Goal: Transaction & Acquisition: Book appointment/travel/reservation

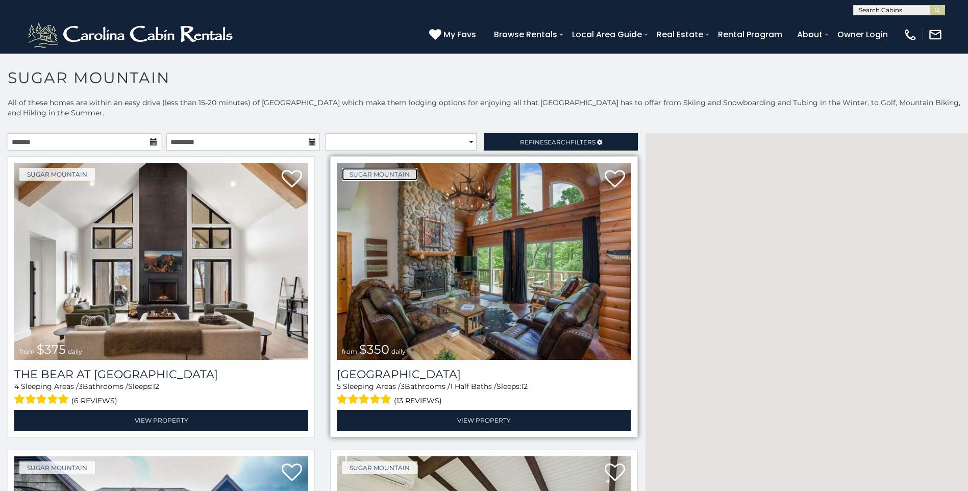
click at [348, 172] on link "Sugar Mountain" at bounding box center [380, 174] width 76 height 13
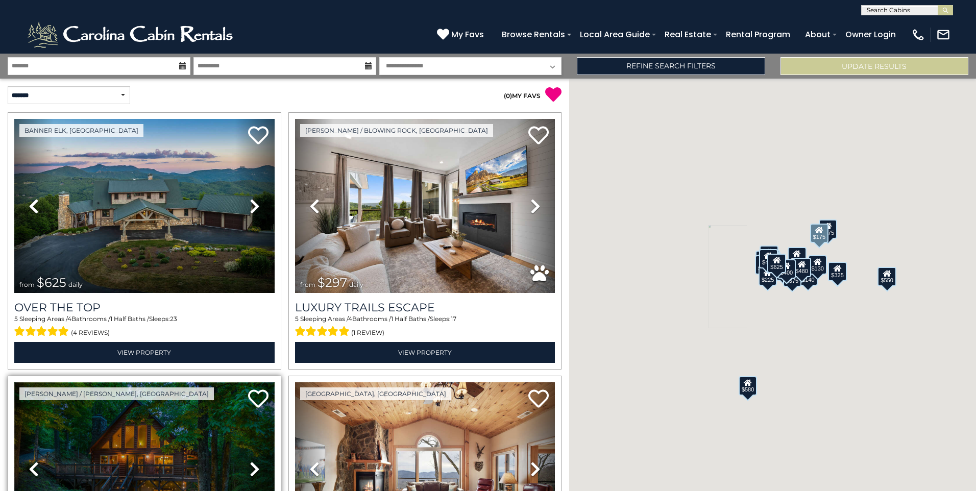
click at [145, 491] on img at bounding box center [144, 469] width 260 height 174
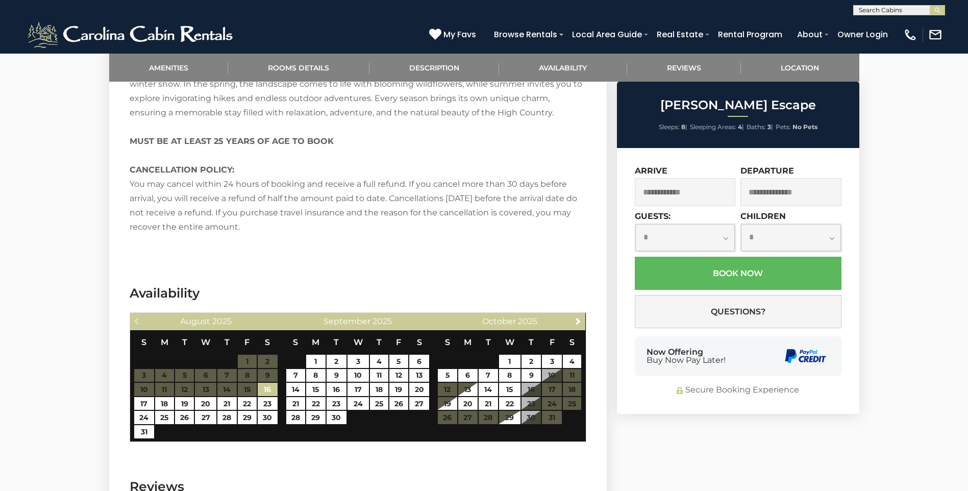
scroll to position [1783, 0]
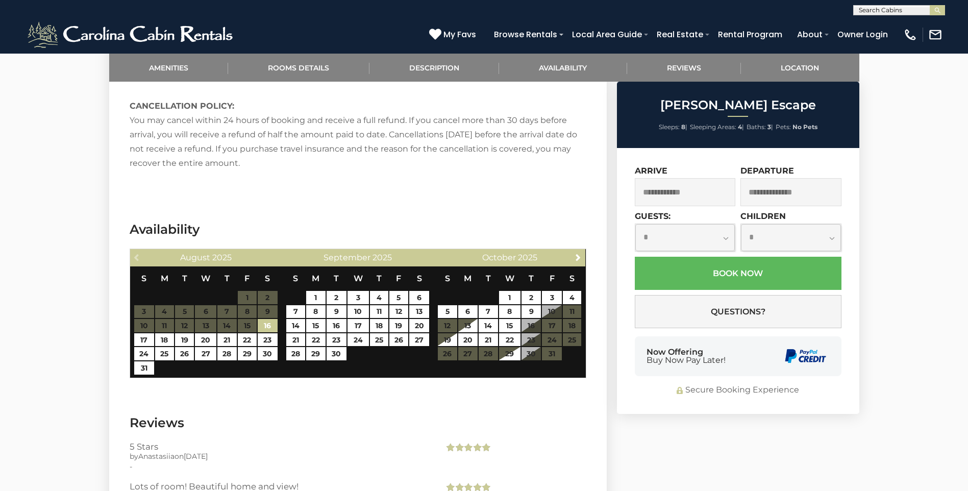
click at [647, 362] on span "Buy Now Pay Later!" at bounding box center [686, 360] width 79 height 8
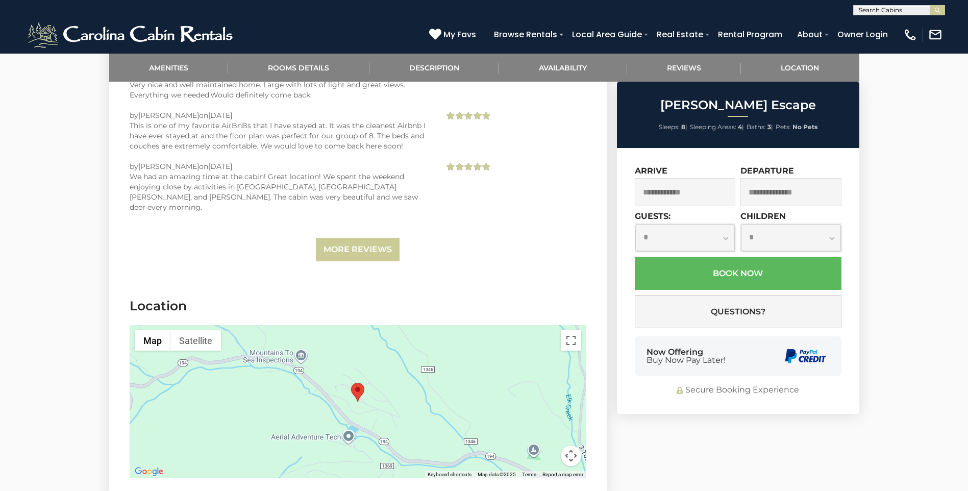
scroll to position [2269, 0]
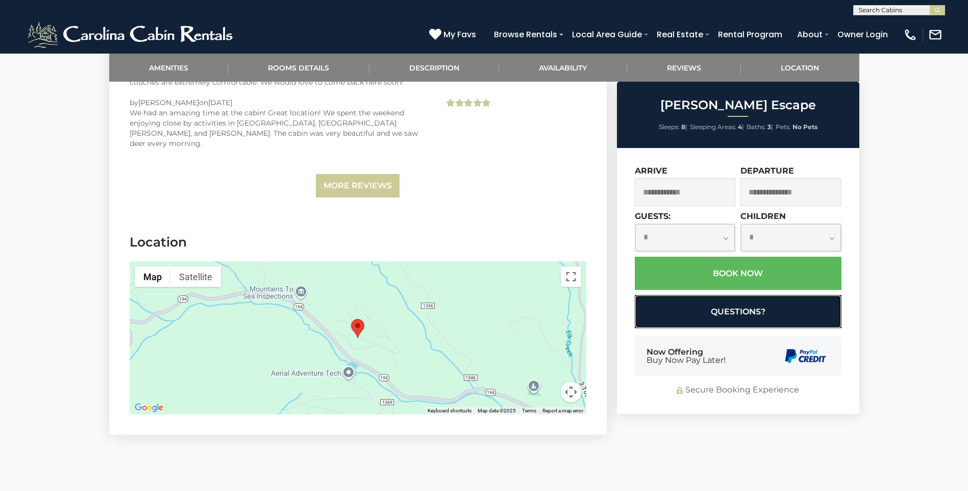
click at [753, 320] on button "Questions?" at bounding box center [738, 311] width 207 height 33
select select "*"
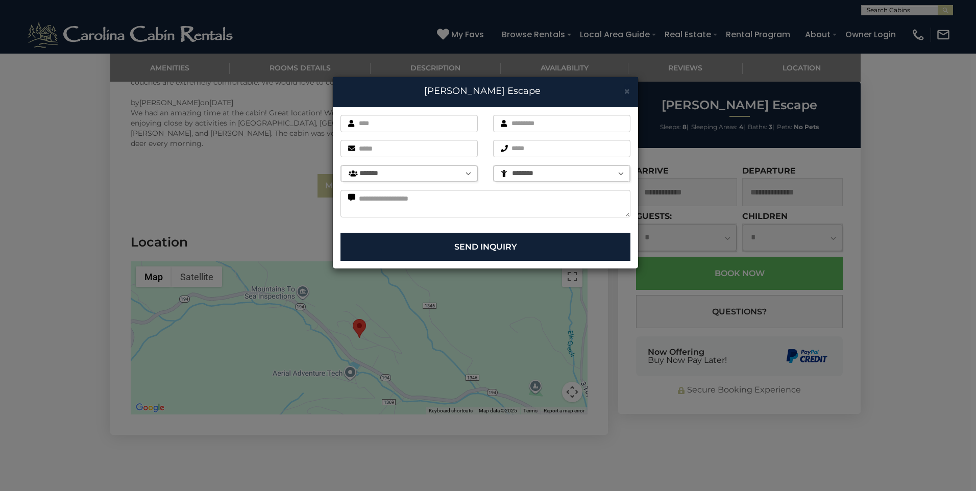
click at [658, 226] on div "× Todd Escape First name is required. Last name is required. Email is required.…" at bounding box center [488, 245] width 976 height 491
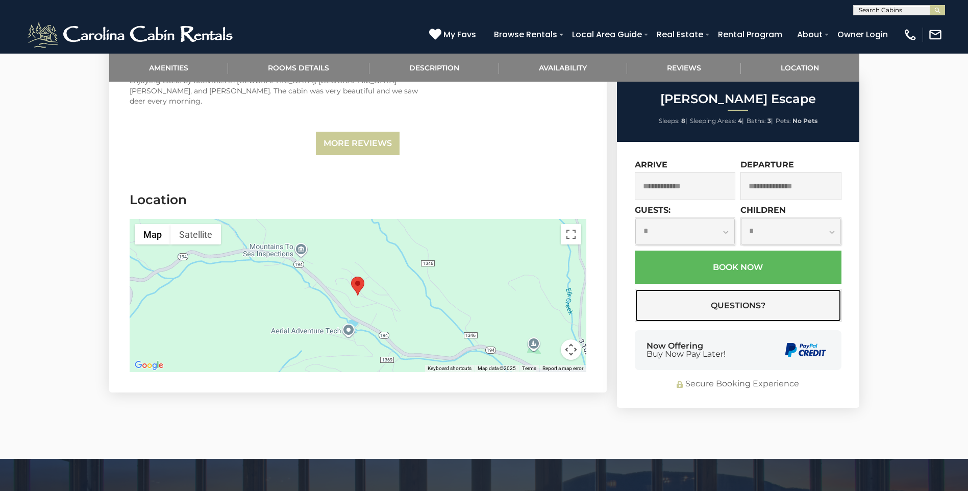
scroll to position [2331, 0]
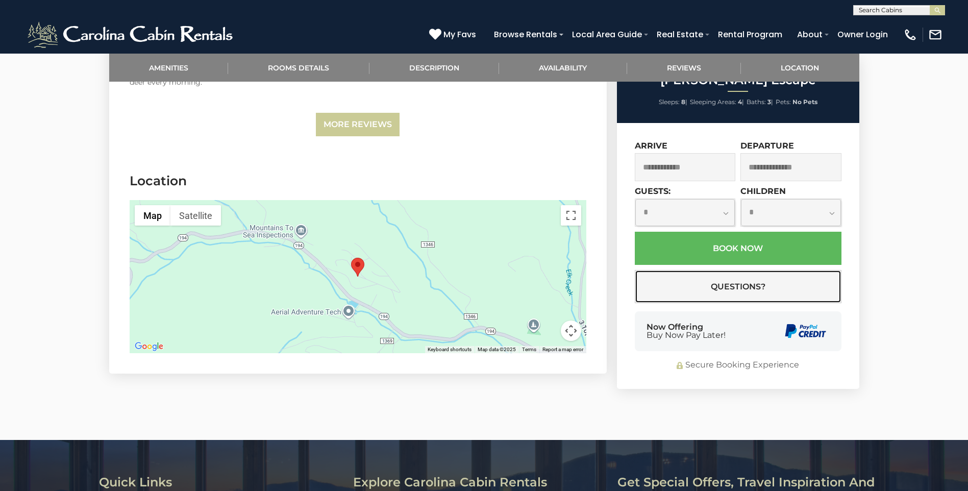
click at [635, 271] on button "Questions?" at bounding box center [738, 287] width 207 height 33
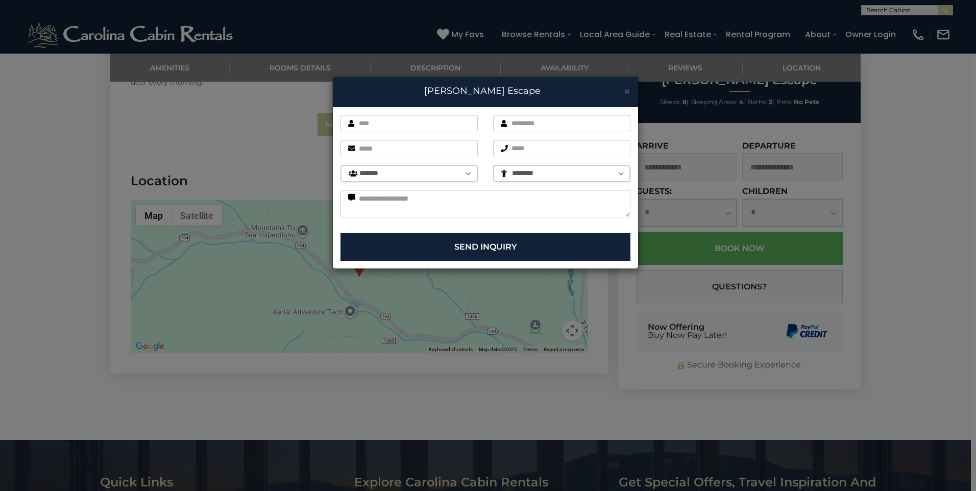
click at [755, 226] on div "× Todd Escape First name is required. Last name is required. Email is required.…" at bounding box center [488, 245] width 976 height 491
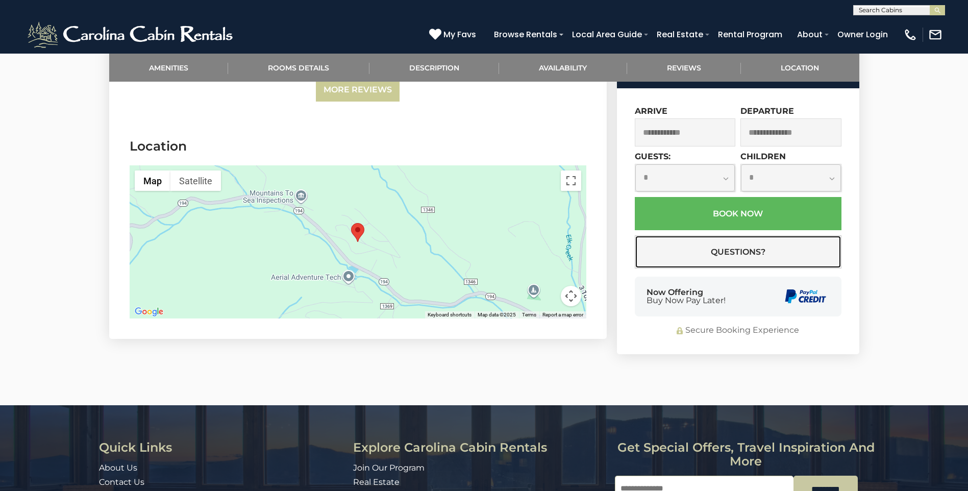
scroll to position [2371, 0]
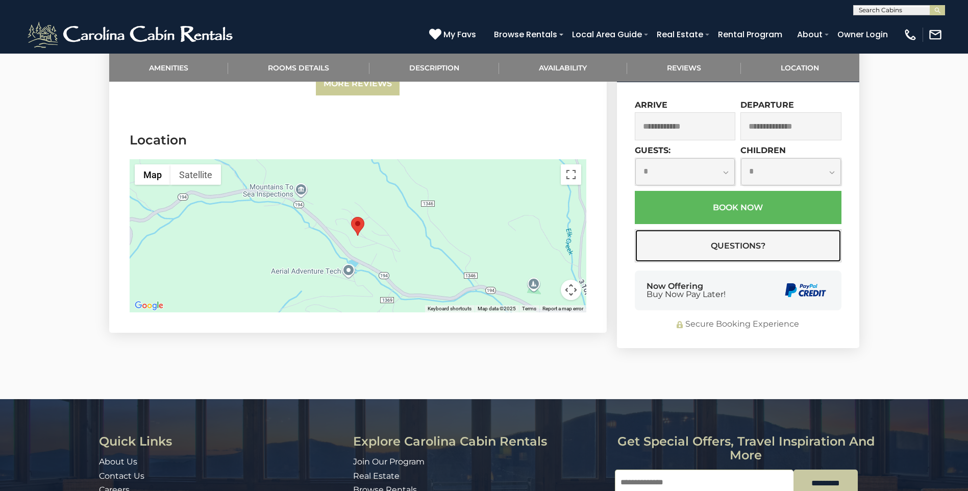
click at [635, 230] on button "Questions?" at bounding box center [738, 246] width 207 height 33
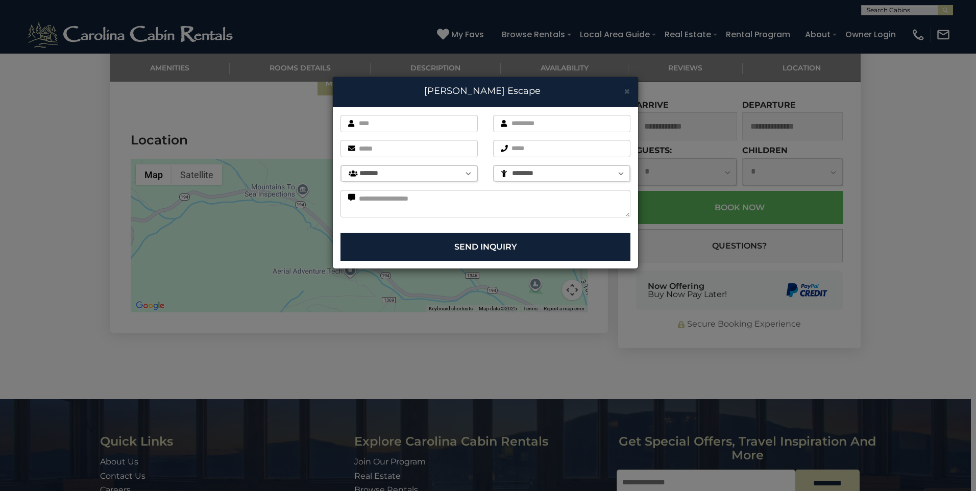
click at [371, 170] on select "******* ******* ******** ******** ******** ******** ******** ******** ********" at bounding box center [409, 173] width 136 height 16
select select "*"
click at [341, 165] on select "******* ******* ******** ******** ******** ******** ******** ******** ********" at bounding box center [409, 173] width 136 height 16
click at [510, 170] on select "******** * * * * *" at bounding box center [562, 173] width 136 height 16
select select "********"
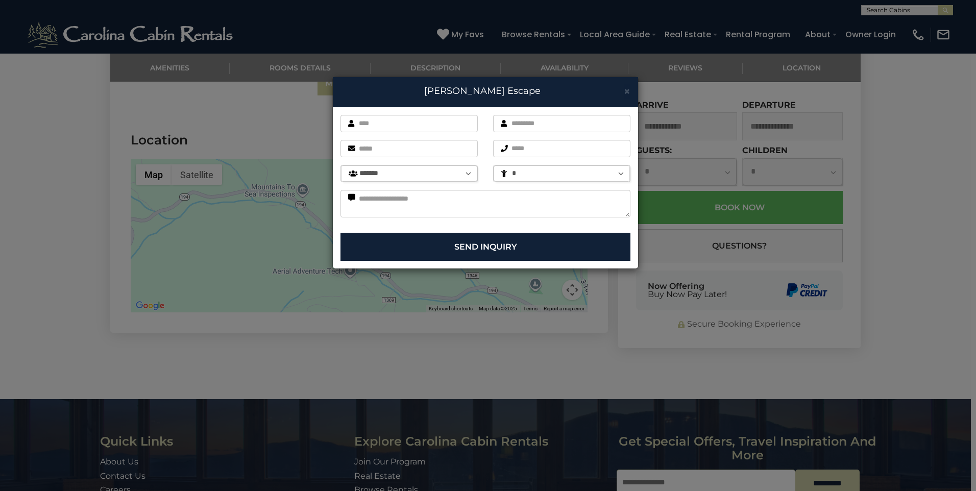
click at [494, 165] on select "******** * * * * *" at bounding box center [562, 173] width 136 height 16
click at [372, 198] on textarea at bounding box center [485, 204] width 290 height 28
type textarea "**********"
click at [628, 95] on span "×" at bounding box center [627, 91] width 7 height 13
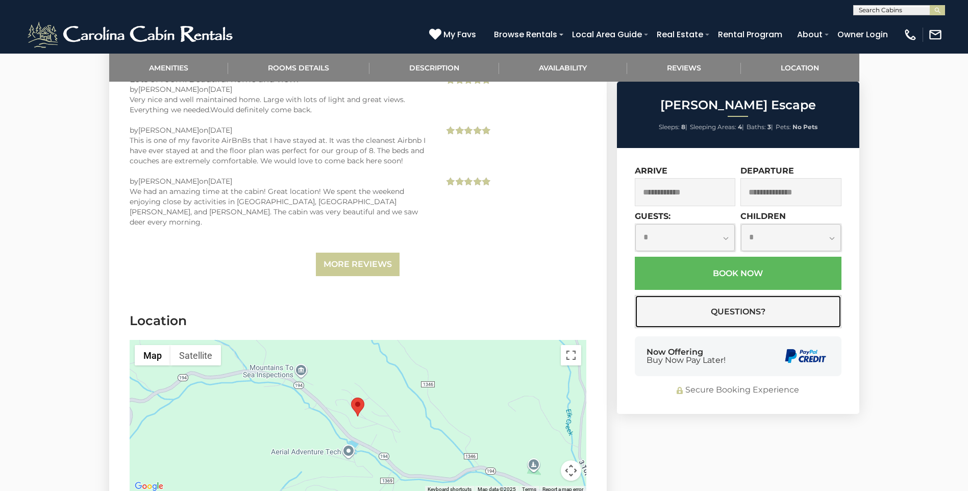
scroll to position [2052, 0]
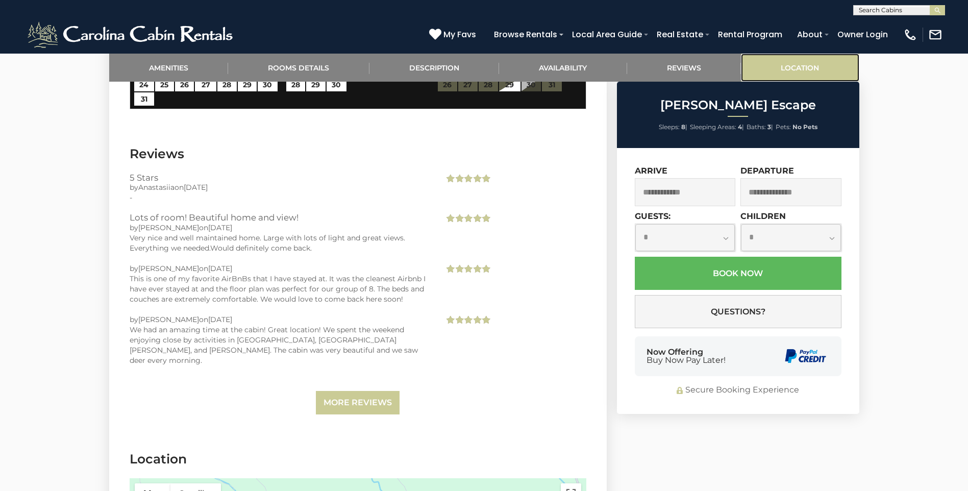
click at [767, 68] on link "Location" at bounding box center [800, 68] width 118 height 28
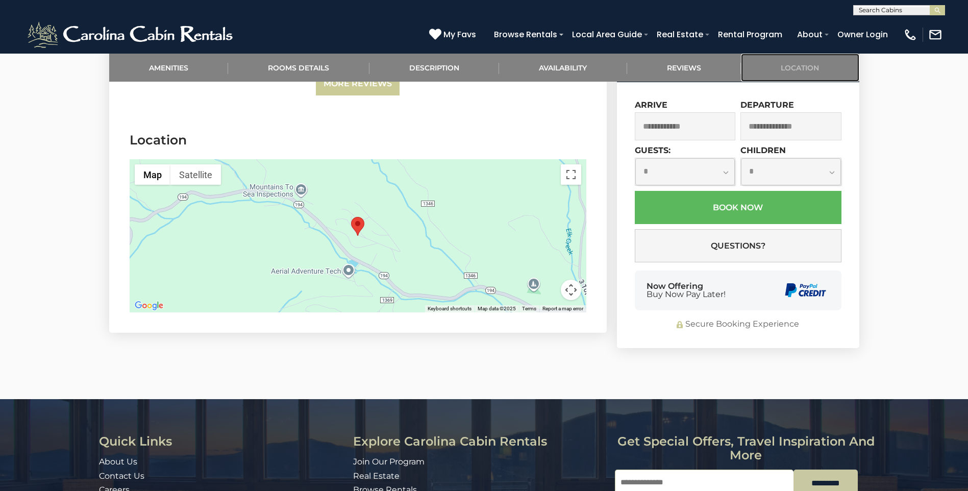
scroll to position [1808, 0]
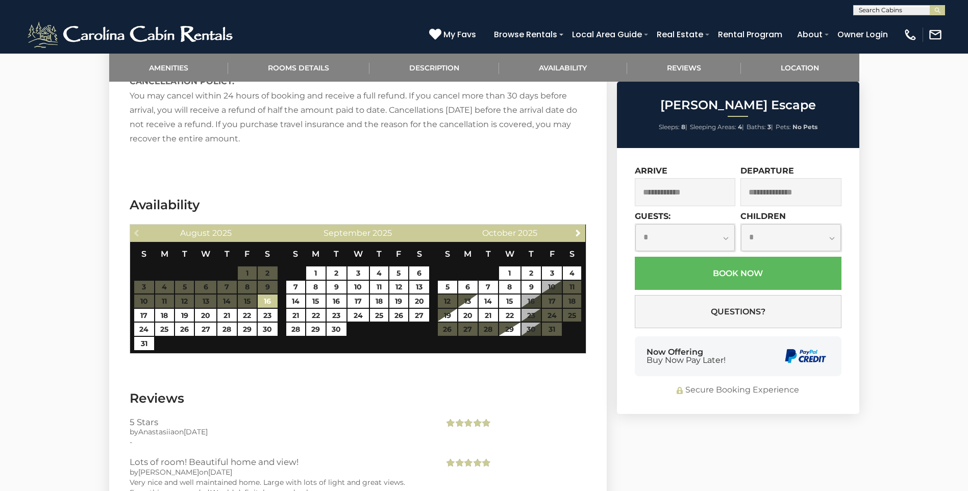
click at [647, 124] on ul "Sleeps: 8 | Sleeping Areas: 4 | Baths: 3 | Pets: No Pets" at bounding box center [738, 126] width 237 height 13
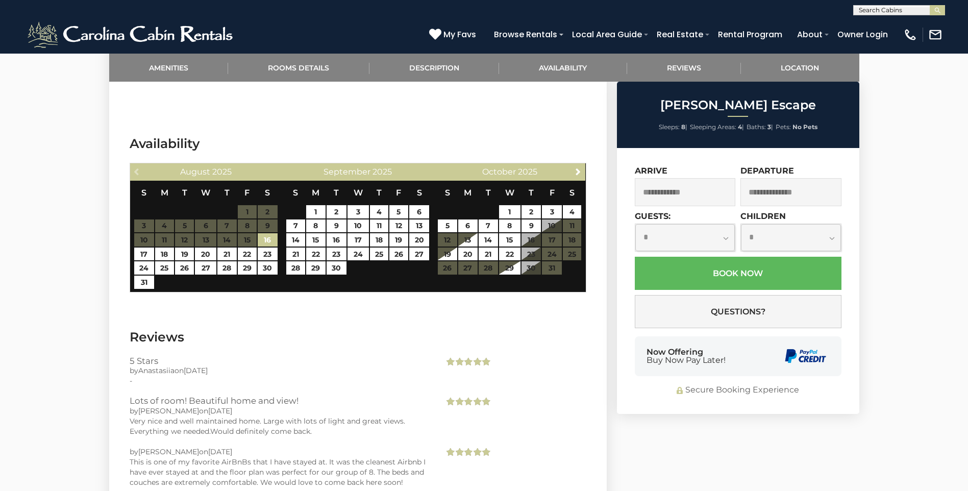
scroll to position [1890, 0]
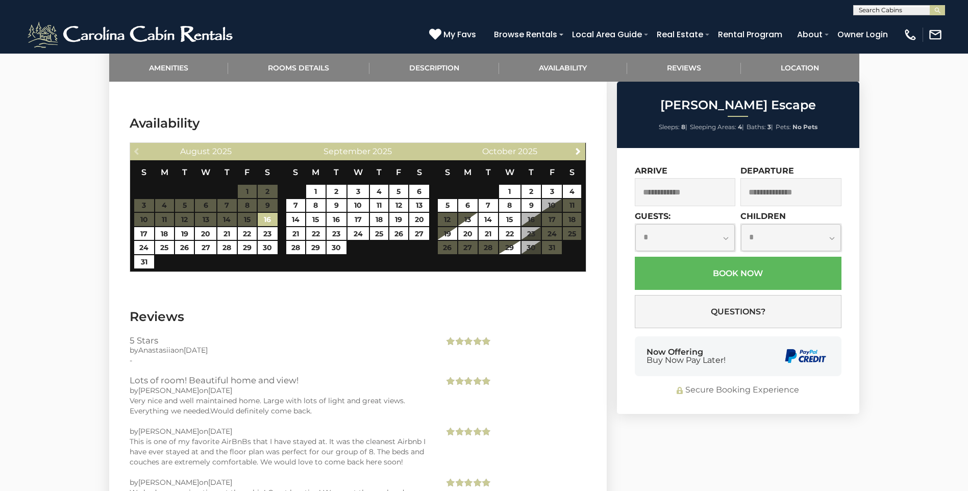
click at [763, 124] on span "Baths:" at bounding box center [756, 127] width 19 height 8
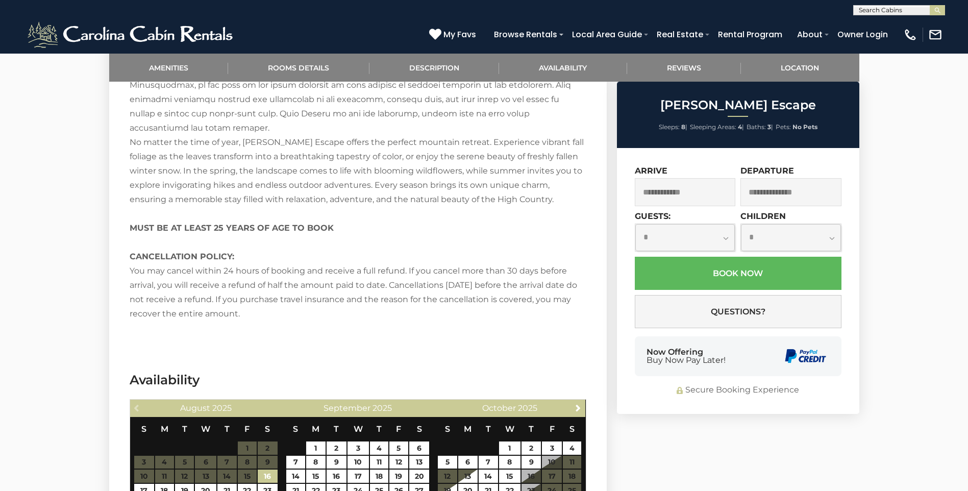
scroll to position [1526, 0]
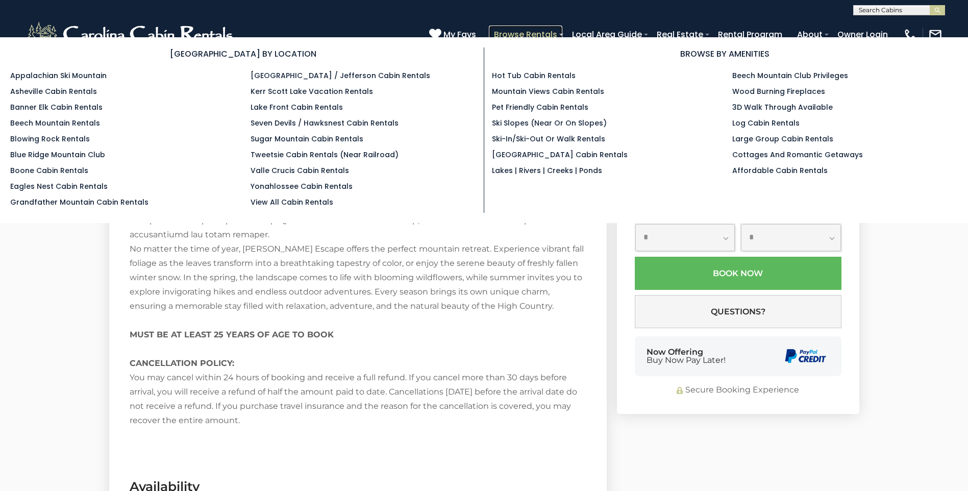
click at [509, 34] on link "Browse Rentals" at bounding box center [526, 35] width 74 height 18
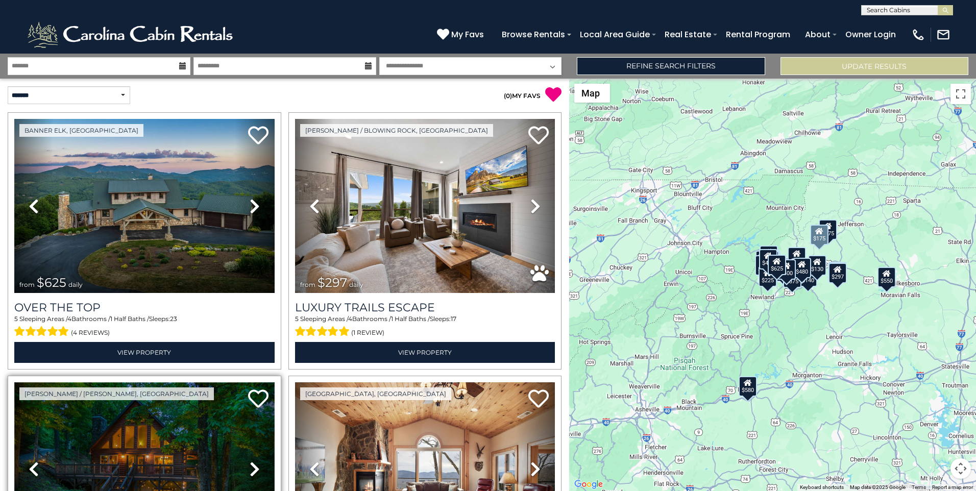
click at [145, 490] on img at bounding box center [144, 469] width 260 height 174
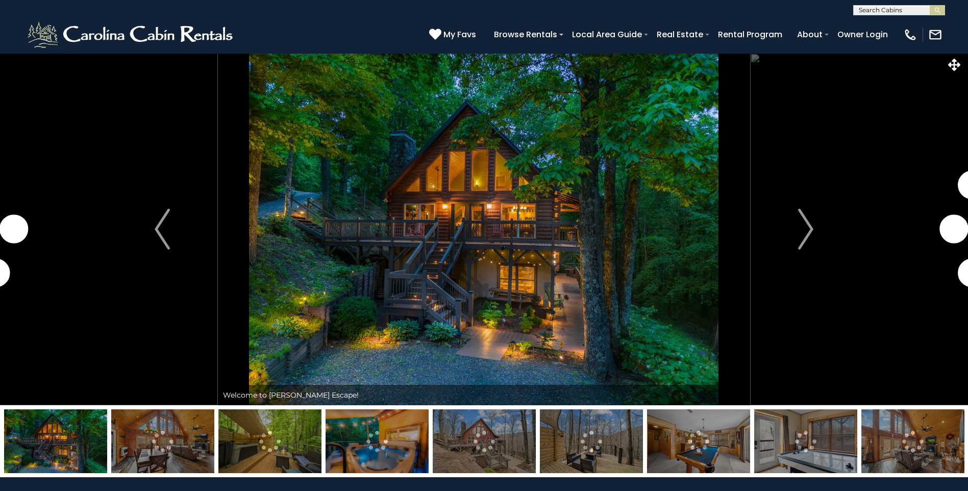
scroll to position [128, 0]
